Goal: Transaction & Acquisition: Download file/media

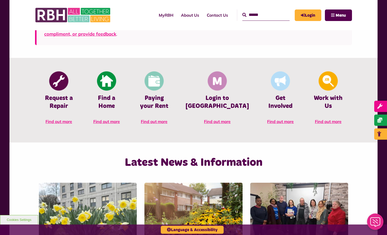
scroll to position [205, 0]
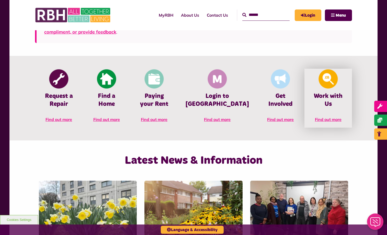
click at [313, 117] on span "Find out more" at bounding box center [328, 119] width 27 height 5
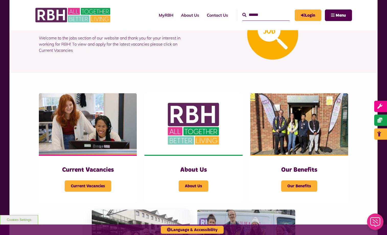
scroll to position [153, 0]
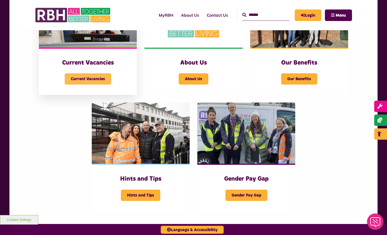
click at [87, 78] on span "Current Vacancies" at bounding box center [88, 78] width 47 height 11
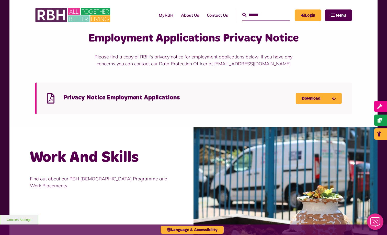
scroll to position [358, 0]
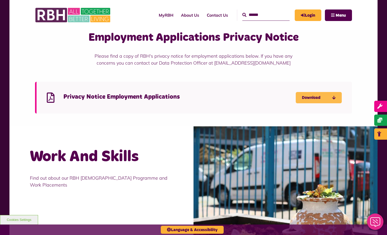
click at [310, 96] on link "Download" at bounding box center [319, 97] width 46 height 11
